Goal: Task Accomplishment & Management: Manage account settings

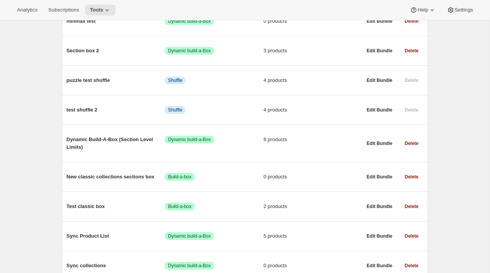
scroll to position [936, 0]
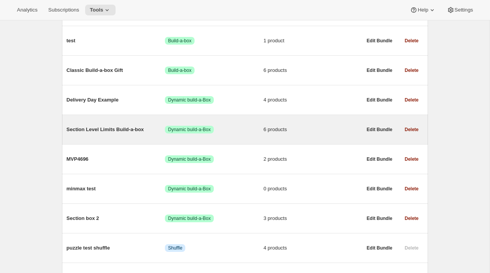
click at [127, 134] on span "Section Level Limits Build-a-box" at bounding box center [116, 130] width 99 height 8
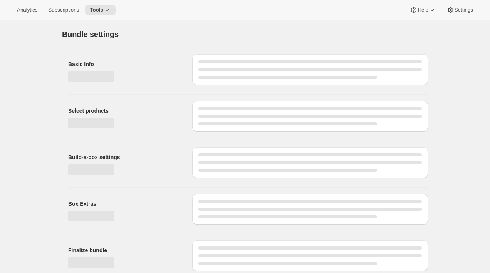
type input "Section Level Limits Build-a-box"
radio input "true"
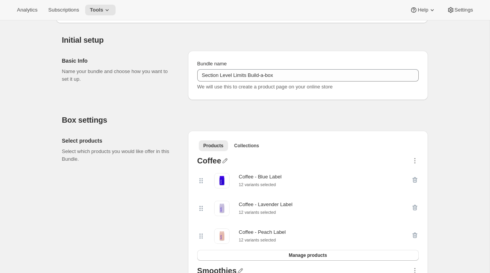
scroll to position [78, 0]
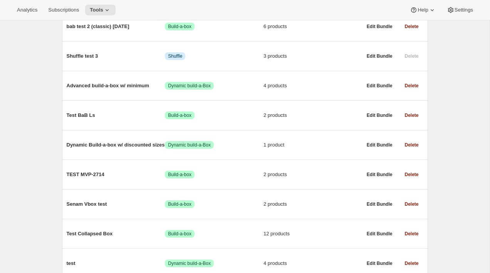
scroll to position [387, 0]
click at [114, 149] on span "Dynamic Build-a-box w/ discounted sizes" at bounding box center [116, 145] width 99 height 8
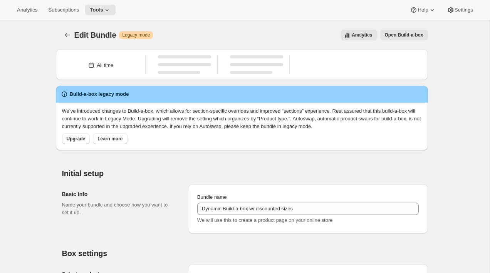
type input "Dynamic Build-a-box w/ discounted sizes"
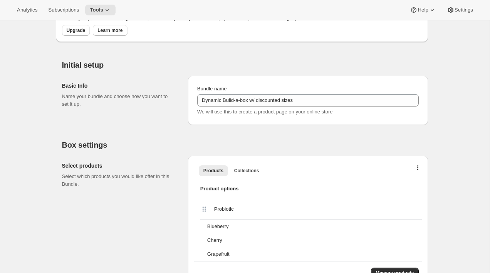
scroll to position [132, 0]
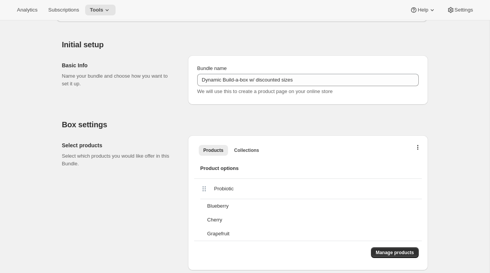
click at [421, 151] on div "Products Collections More views Products Collections More views Product options…" at bounding box center [308, 203] width 240 height 135
click at [419, 150] on button "button" at bounding box center [418, 150] width 8 height 8
click at [413, 165] on span "Bulk Autoswap for existing subscribers" at bounding box center [415, 164] width 86 height 6
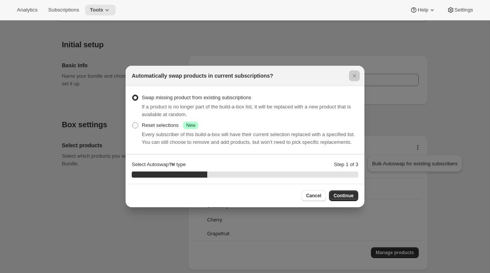
click at [431, 129] on div at bounding box center [245, 136] width 490 height 273
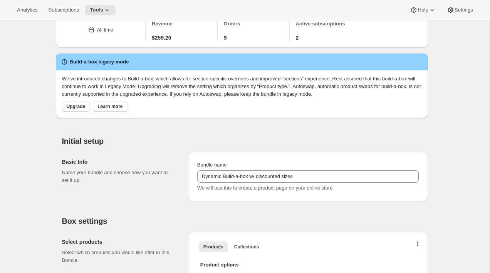
scroll to position [211, 0]
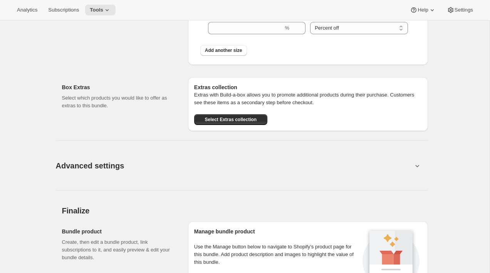
click at [349, 164] on button "Advanced settings" at bounding box center [234, 166] width 366 height 30
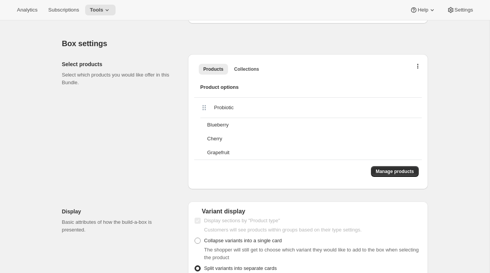
scroll to position [173, 0]
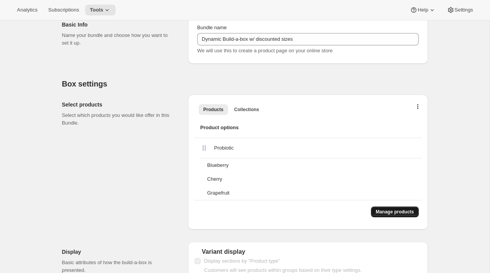
click at [387, 211] on span "Manage products" at bounding box center [395, 212] width 38 height 6
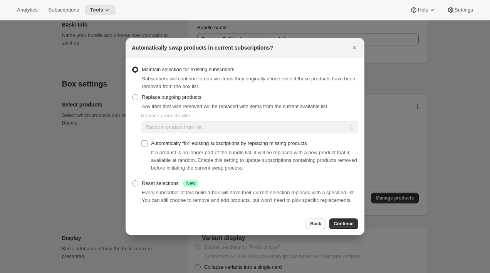
click at [311, 224] on button "Back" at bounding box center [315, 224] width 20 height 11
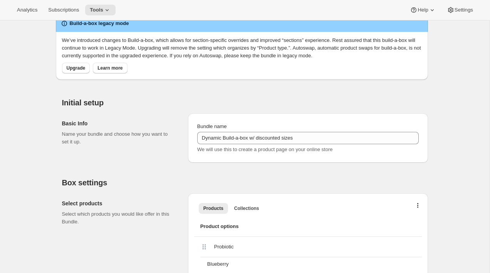
scroll to position [0, 0]
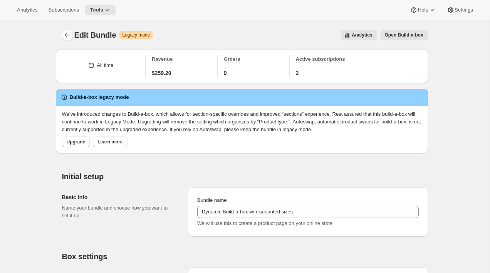
click at [67, 34] on icon "Bundles" at bounding box center [68, 35] width 8 height 8
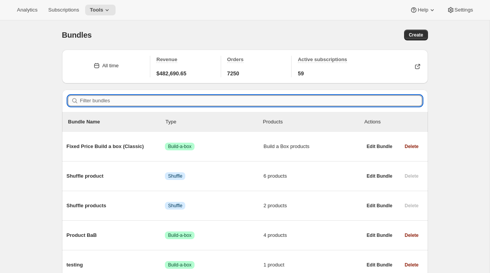
click at [203, 99] on input "Filter bundles" at bounding box center [251, 101] width 342 height 11
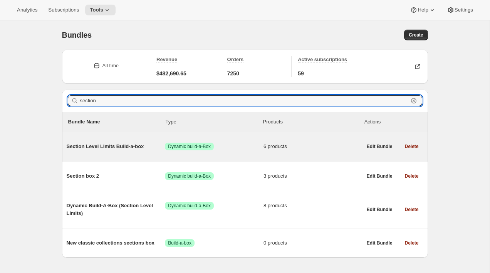
type input "section"
click at [118, 150] on span "Section Level Limits Build-a-box" at bounding box center [116, 147] width 99 height 8
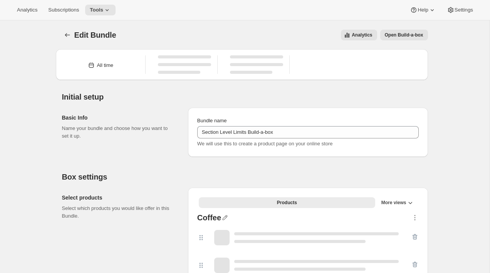
type input "Section Level Limits Build-a-box"
radio input "true"
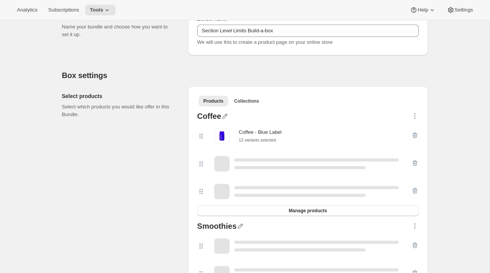
scroll to position [200, 0]
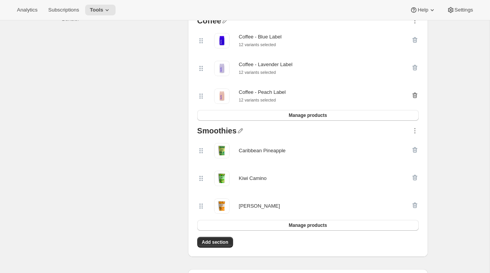
click at [414, 94] on icon "button" at bounding box center [415, 96] width 8 height 8
